Goal: Transaction & Acquisition: Obtain resource

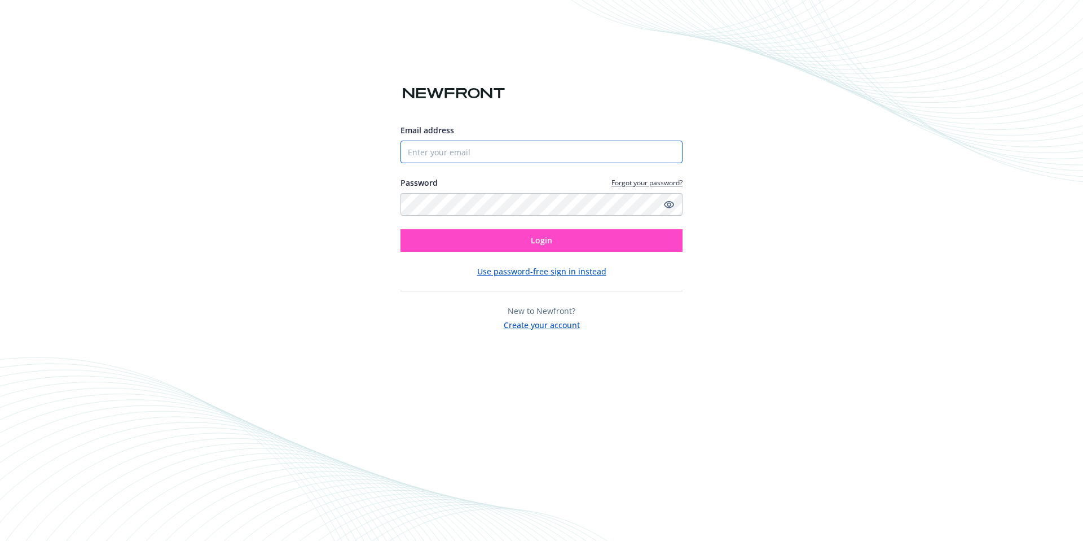
type input "[EMAIL_ADDRESS][DOMAIN_NAME]"
click at [530, 240] on button "Login" at bounding box center [542, 240] width 282 height 23
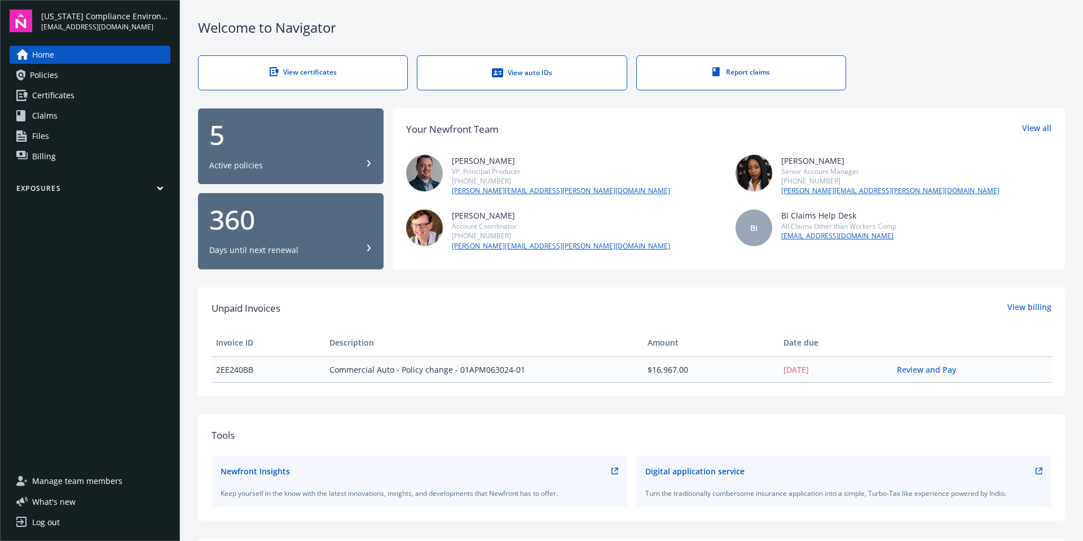
click at [47, 74] on span "Policies" at bounding box center [44, 75] width 28 height 18
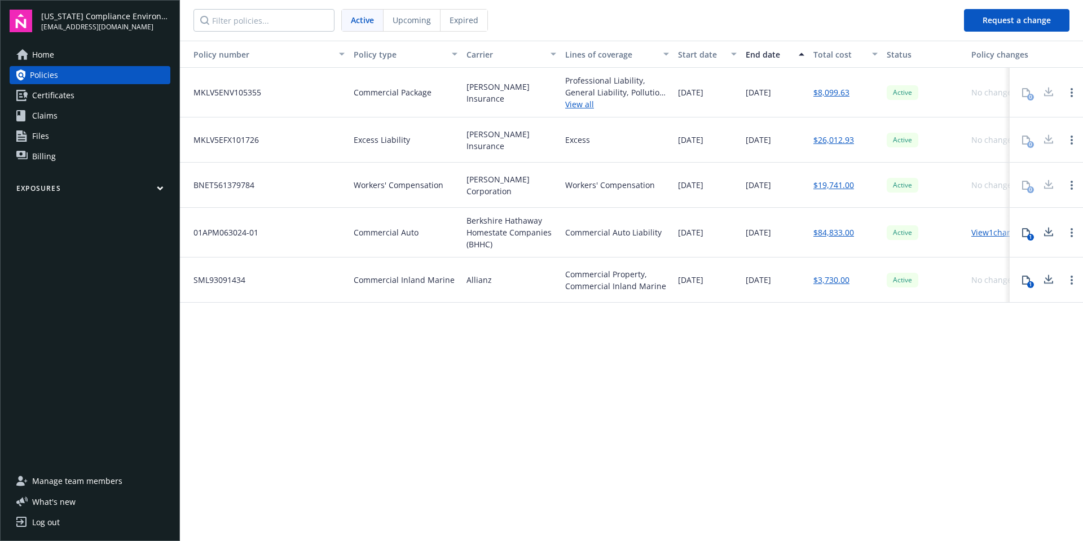
click at [51, 95] on span "Certificates" at bounding box center [53, 95] width 42 height 18
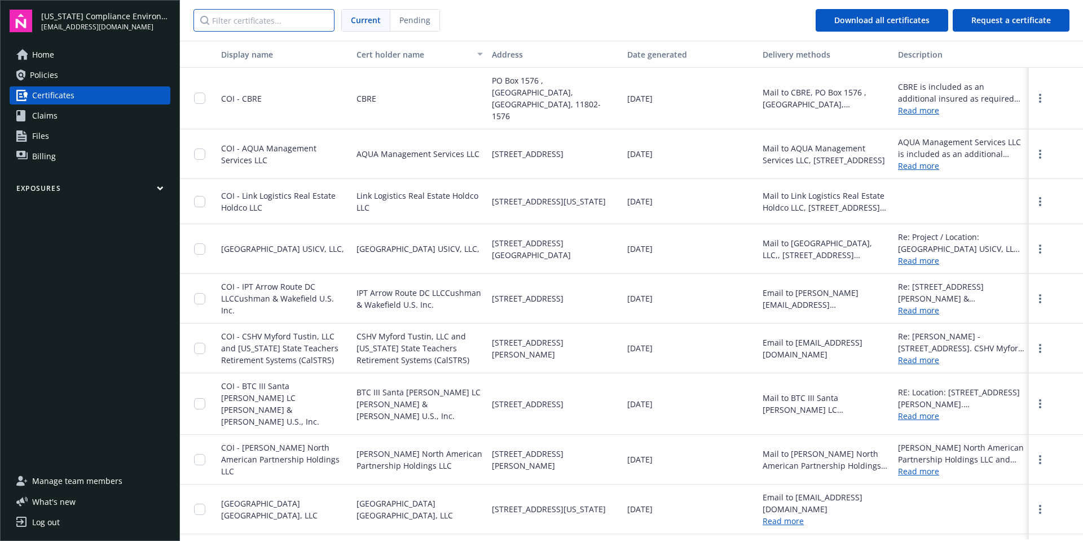
click at [265, 25] on input "Filter certificates..." at bounding box center [264, 20] width 141 height 23
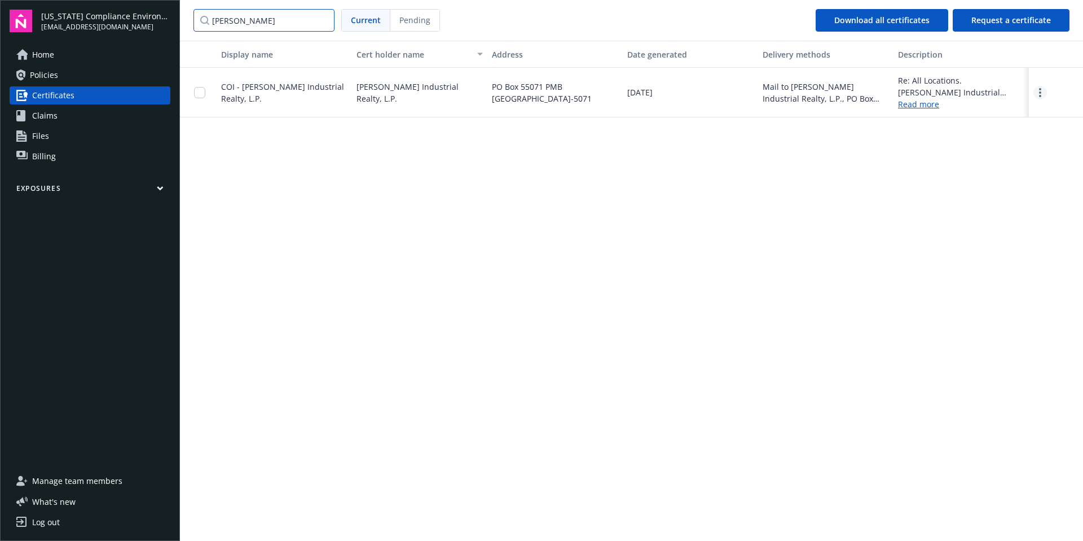
type input "rexford"
click at [1043, 95] on link "more" at bounding box center [1041, 93] width 14 height 14
click at [1019, 111] on link "Download" at bounding box center [1010, 115] width 74 height 23
